Goal: Task Accomplishment & Management: Manage account settings

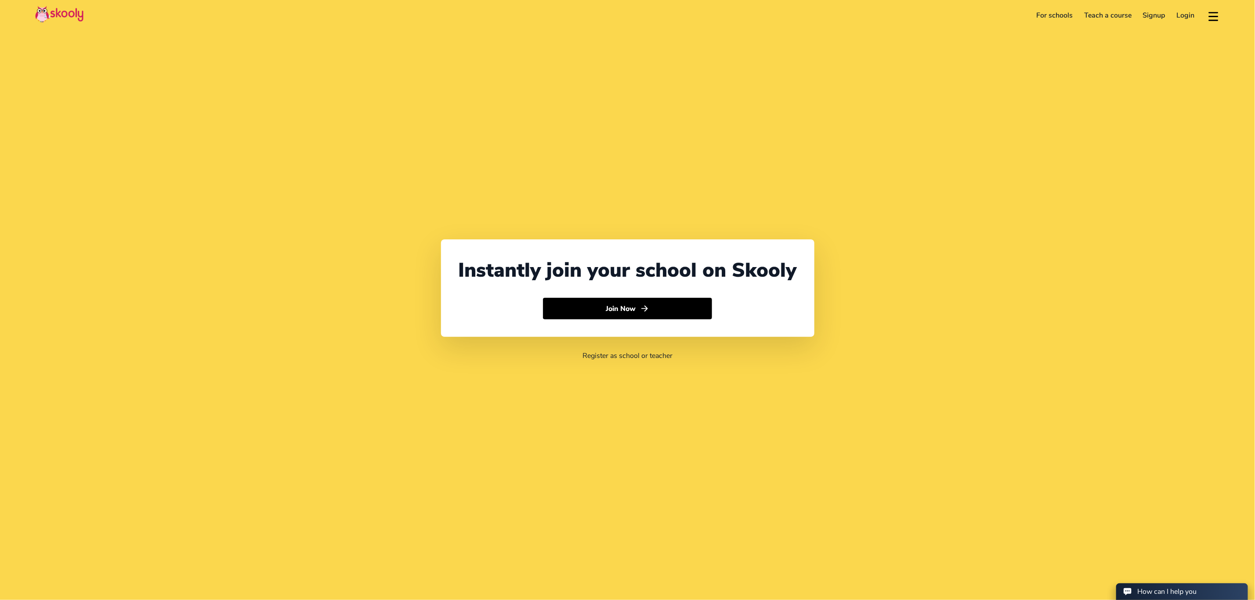
click at [1180, 18] on link "Login" at bounding box center [1185, 15] width 29 height 14
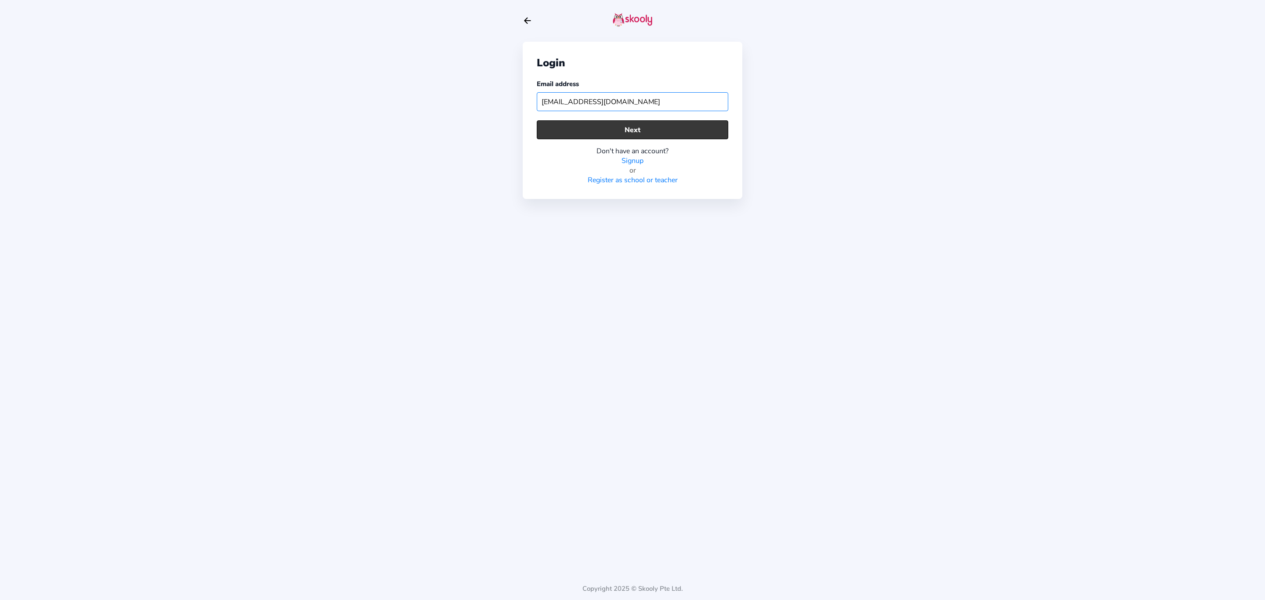
type input "[EMAIL_ADDRESS][DOMAIN_NAME]"
click at [600, 136] on button "Next" at bounding box center [633, 129] width 192 height 19
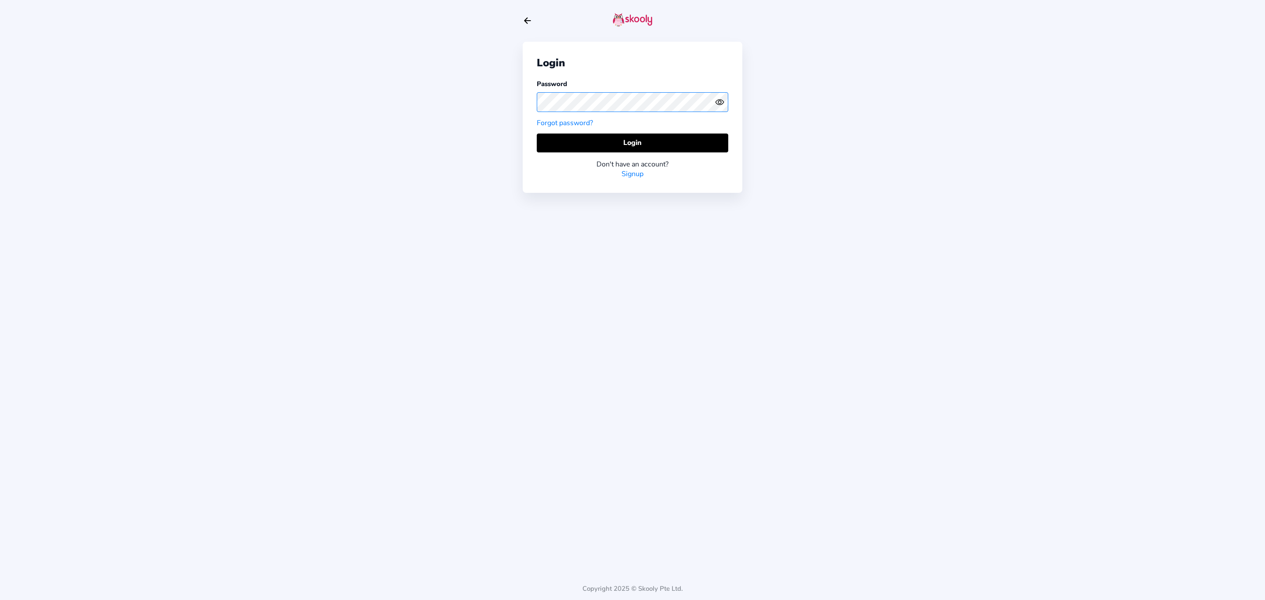
click at [501, 99] on div "Login Password Forgot password? Login Don't have an account? Signup Copyright 2…" at bounding box center [632, 300] width 1265 height 600
click at [721, 105] on icon "Eye" at bounding box center [719, 102] width 9 height 9
click at [719, 105] on icon "Eye Off" at bounding box center [719, 102] width 9 height 9
click at [693, 144] on button "Login" at bounding box center [633, 143] width 192 height 19
